Goal: Transaction & Acquisition: Obtain resource

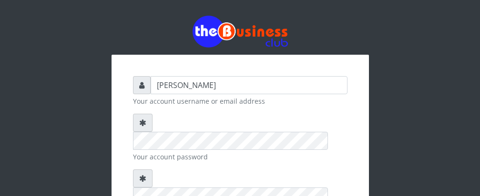
type input "Talentino"
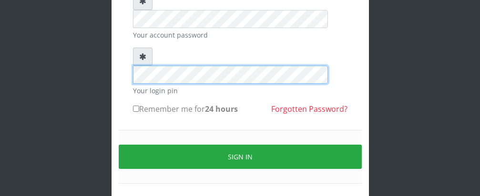
scroll to position [129, 0]
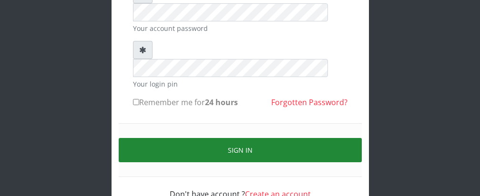
click at [257, 138] on button "Sign in" at bounding box center [240, 150] width 243 height 24
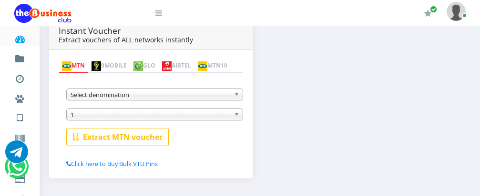
click at [81, 60] on link "MTN" at bounding box center [74, 66] width 30 height 13
click at [237, 95] on b at bounding box center [238, 94] width 9 height 11
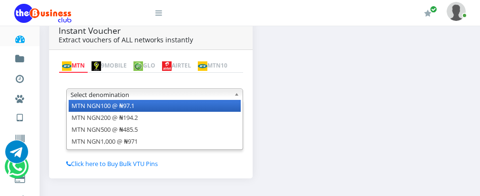
click at [219, 109] on li "MTN NGN100 @ ₦97.1" at bounding box center [155, 106] width 172 height 12
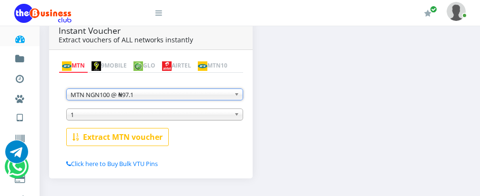
click at [163, 118] on span "1" at bounding box center [151, 114] width 160 height 11
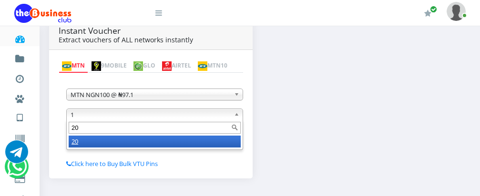
type input "20"
click at [153, 147] on li "20" at bounding box center [155, 142] width 172 height 12
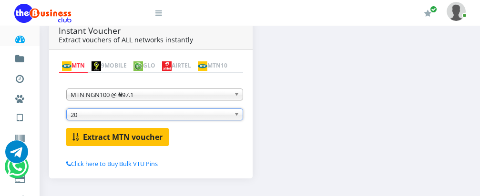
click at [148, 135] on b "Extract MTN voucher" at bounding box center [123, 137] width 80 height 10
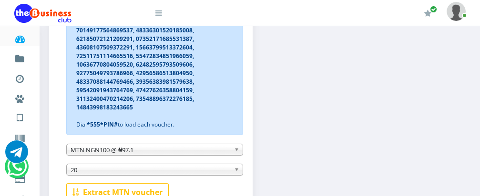
scroll to position [210, 0]
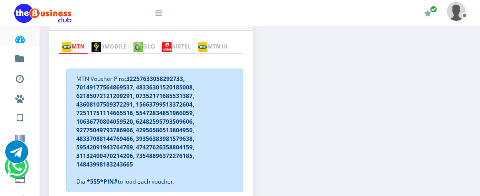
click at [172, 42] on img at bounding box center [167, 47] width 10 height 10
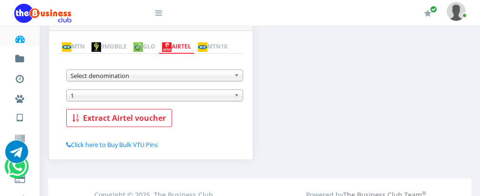
click at [237, 78] on b at bounding box center [238, 75] width 9 height 11
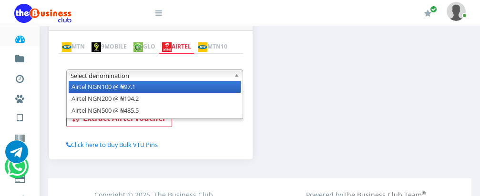
click at [230, 90] on li "Airtel NGN100 @ ₦97.1" at bounding box center [155, 87] width 172 height 12
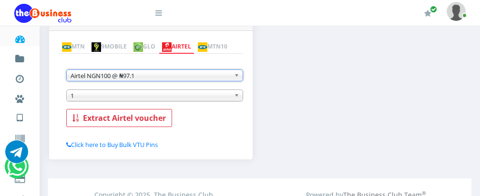
click at [235, 98] on b at bounding box center [238, 95] width 9 height 11
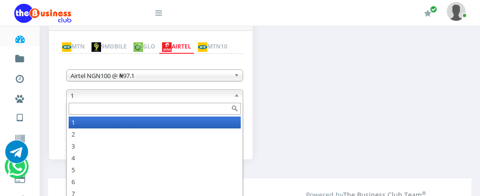
click at [220, 112] on input "text" at bounding box center [155, 109] width 172 height 12
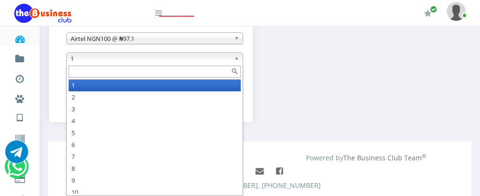
scroll to position [267, 0]
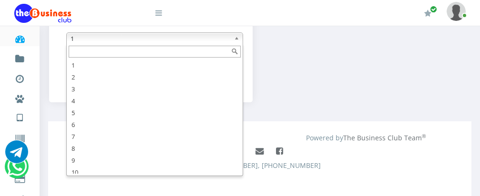
click at [123, 54] on input "text" at bounding box center [155, 52] width 172 height 12
type input "3"
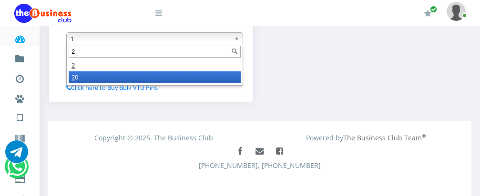
type input "2"
click at [114, 77] on li "2 0" at bounding box center [155, 78] width 172 height 12
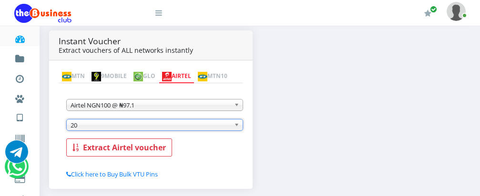
scroll to position [172, 0]
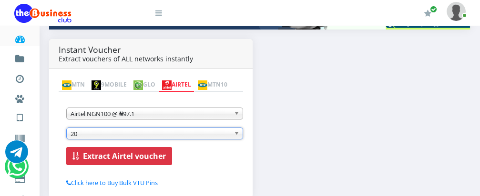
click at [121, 157] on b "Extract Airtel voucher" at bounding box center [124, 156] width 83 height 10
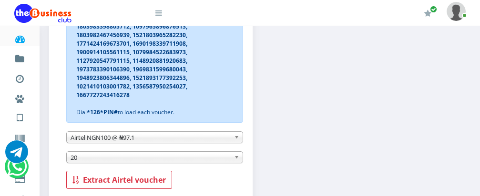
scroll to position [286, 0]
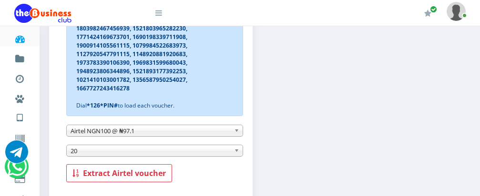
click at [237, 133] on b at bounding box center [238, 130] width 9 height 11
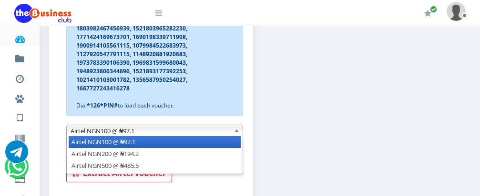
click at [233, 133] on link "Airtel NGN100 @ ₦97.1" at bounding box center [154, 131] width 177 height 12
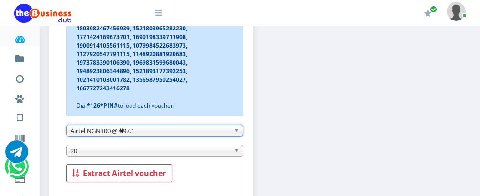
click at [237, 133] on b at bounding box center [238, 130] width 9 height 11
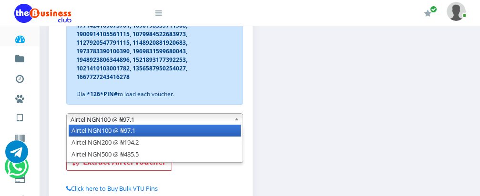
scroll to position [299, 0]
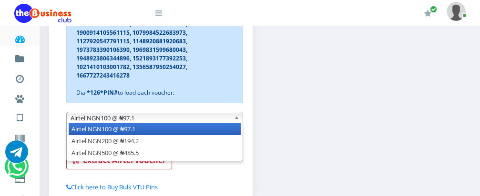
click at [265, 123] on div "Instant Voucher Extract vouchers of ALL networks instantly MTN 9MOBILE GLO AIRT…" at bounding box center [260, 61] width 436 height 299
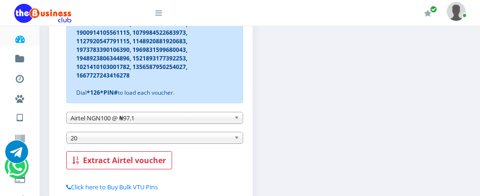
click at [237, 120] on b at bounding box center [238, 117] width 9 height 11
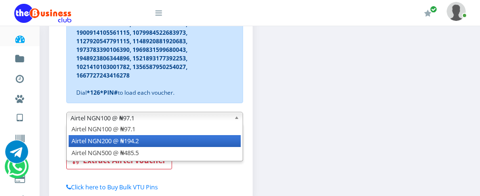
click at [215, 144] on li "Airtel NGN200 @ ₦194.2" at bounding box center [155, 141] width 172 height 12
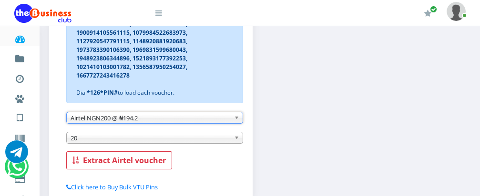
click at [200, 137] on span "20" at bounding box center [151, 138] width 160 height 11
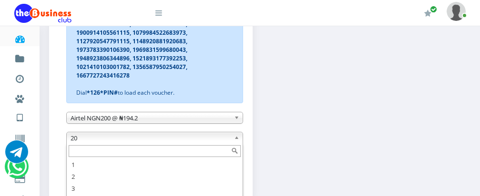
scroll to position [29, 0]
click at [193, 152] on input "text" at bounding box center [155, 151] width 172 height 12
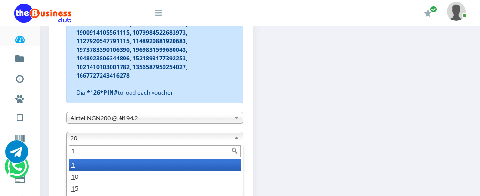
scroll to position [0, 0]
type input "10"
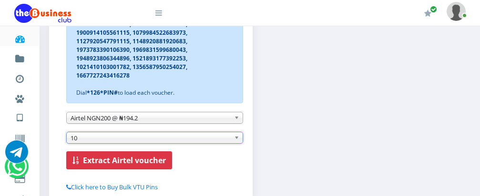
click at [143, 164] on b "Extract Airtel voucher" at bounding box center [124, 160] width 83 height 10
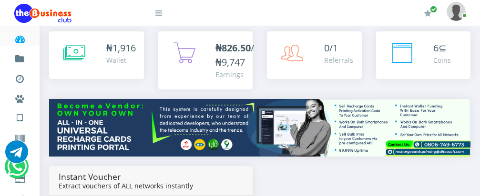
scroll to position [21, 0]
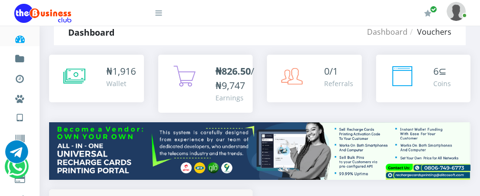
click at [242, 69] on b "₦826.50" at bounding box center [232, 71] width 35 height 13
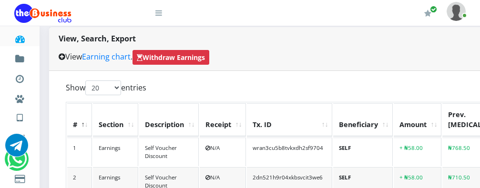
scroll to position [140, 0]
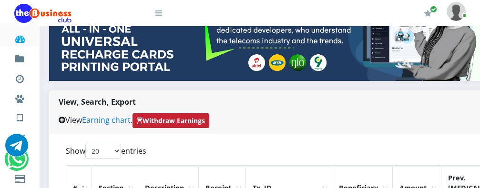
click at [177, 113] on span "Withdraw Earnings" at bounding box center [171, 120] width 77 height 15
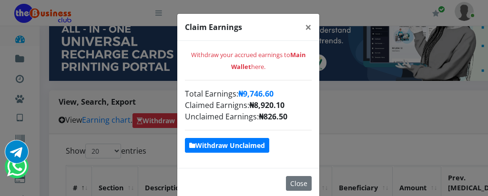
click at [243, 149] on strong "Withdraw Unclaimed" at bounding box center [227, 145] width 76 height 9
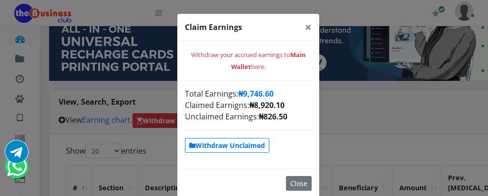
click at [286, 29] on div "Claim Earnings ×" at bounding box center [248, 27] width 142 height 27
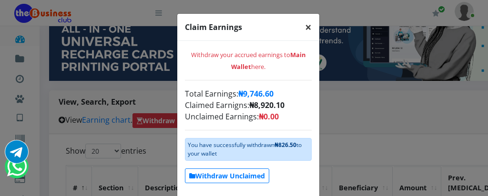
click at [305, 30] on span "×" at bounding box center [308, 27] width 7 height 16
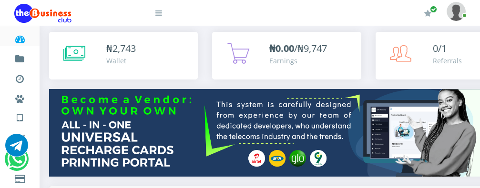
scroll to position [0, 0]
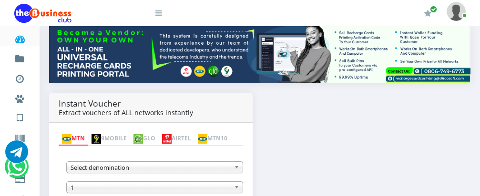
scroll to position [174, 0]
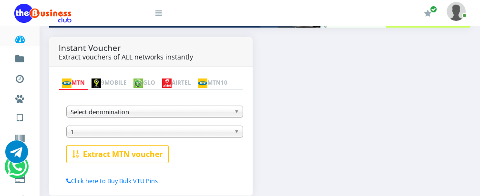
click at [234, 113] on link "Select denomination" at bounding box center [154, 112] width 177 height 12
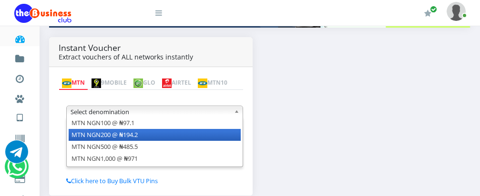
click at [231, 137] on li "MTN NGN200 @ ₦194.2" at bounding box center [155, 135] width 172 height 12
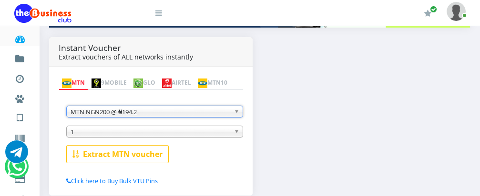
click at [235, 135] on b at bounding box center [238, 131] width 9 height 11
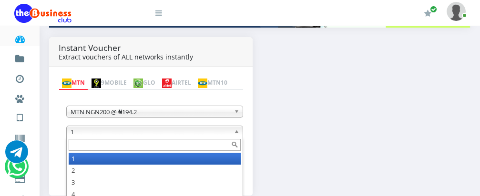
click at [185, 150] on input "text" at bounding box center [155, 145] width 172 height 12
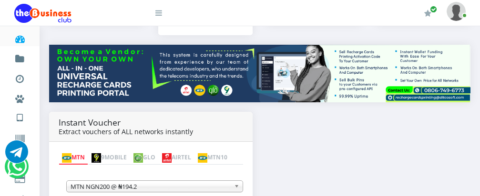
scroll to position [178, 0]
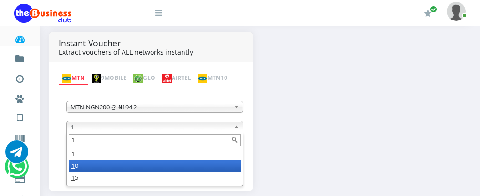
type input "1"
click at [102, 168] on li "1 0" at bounding box center [155, 166] width 172 height 12
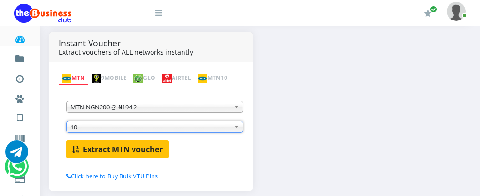
click at [119, 150] on b "Extract MTN voucher" at bounding box center [123, 149] width 80 height 10
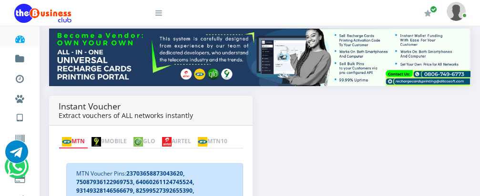
scroll to position [0, 0]
